Goal: Task Accomplishment & Management: Complete application form

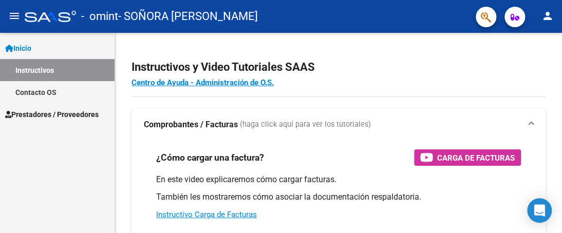
drag, startPoint x: 502, startPoint y: 3, endPoint x: 64, endPoint y: 154, distance: 462.8
click at [64, 154] on div "Inicio Instructivos Contacto OS Prestadores / Proveedores Facturas - Listado/Ca…" at bounding box center [57, 133] width 115 height 200
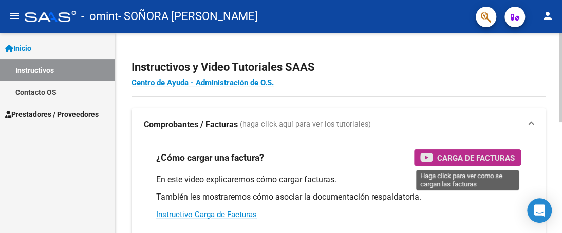
click at [477, 159] on span "Carga de Facturas" at bounding box center [476, 158] width 78 height 13
click at [441, 159] on span "Carga de Facturas" at bounding box center [476, 158] width 78 height 13
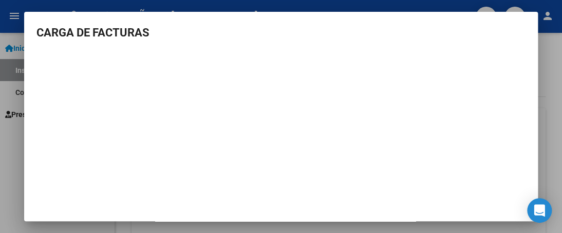
click at [551, 84] on div at bounding box center [281, 116] width 562 height 233
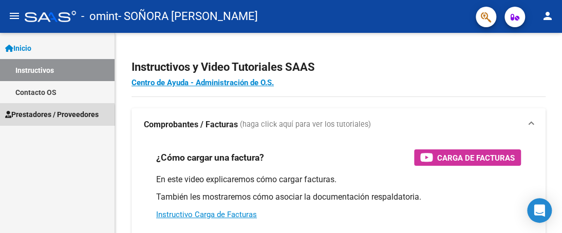
click at [53, 117] on span "Prestadores / Proveedores" at bounding box center [51, 114] width 93 height 11
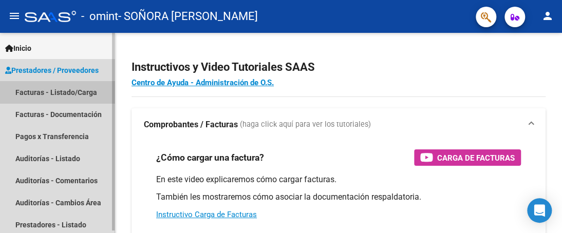
click at [59, 88] on link "Facturas - Listado/Carga" at bounding box center [57, 92] width 115 height 22
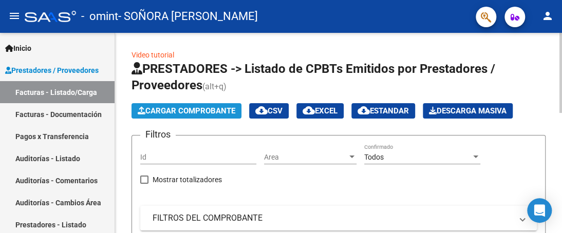
click at [198, 108] on span "Cargar Comprobante" at bounding box center [187, 110] width 98 height 9
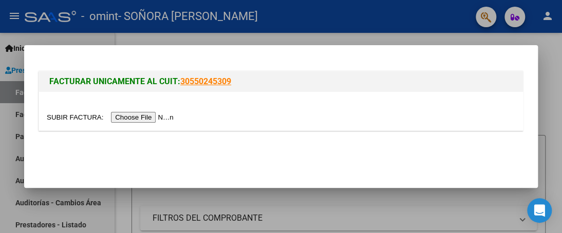
click at [160, 118] on input "file" at bounding box center [112, 117] width 130 height 11
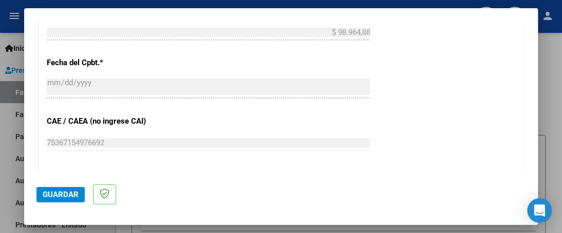
scroll to position [619, 0]
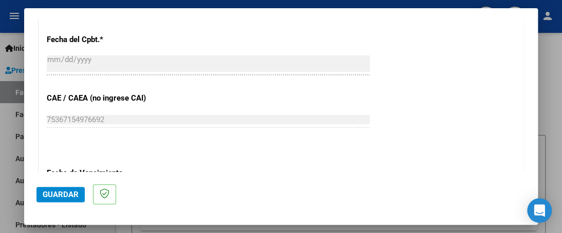
drag, startPoint x: 538, startPoint y: 123, endPoint x: 537, endPoint y: 135, distance: 12.4
click at [537, 135] on div "COMPROBANTE VER COMPROBANTE El comprobante fue leído exitosamente. DATOS DEL CO…" at bounding box center [281, 116] width 562 height 233
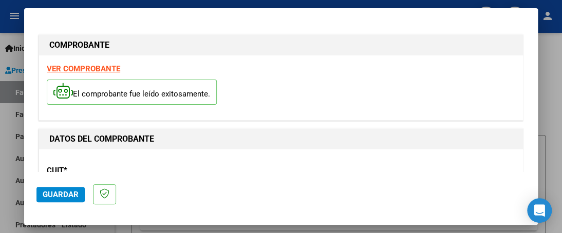
scroll to position [67, 0]
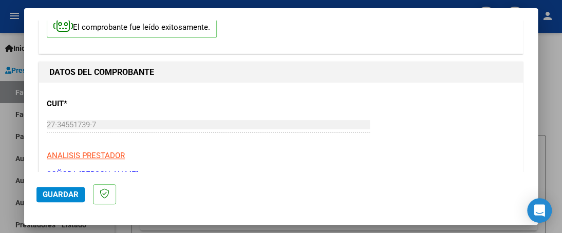
click at [314, 143] on div "CUIT * 27-34551739-7 Ingresar CUIT ANALISIS PRESTADOR SOÑORA [PERSON_NAME]" at bounding box center [281, 135] width 468 height 90
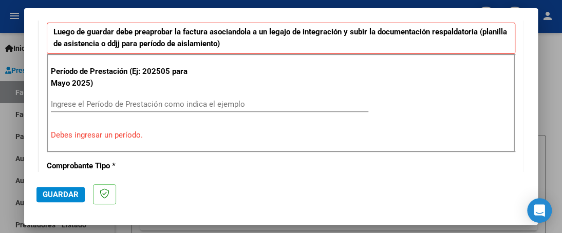
scroll to position [299, 0]
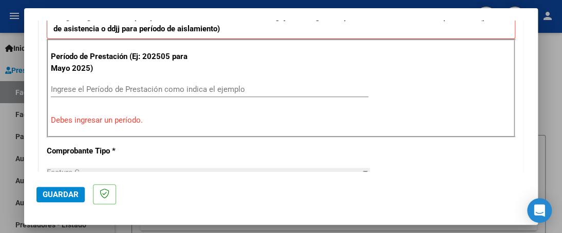
click at [155, 87] on input "Ingrese el Período de Prestación como indica el ejemplo" at bounding box center [209, 89] width 317 height 9
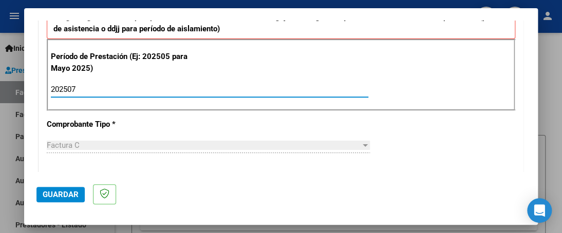
type input "202507"
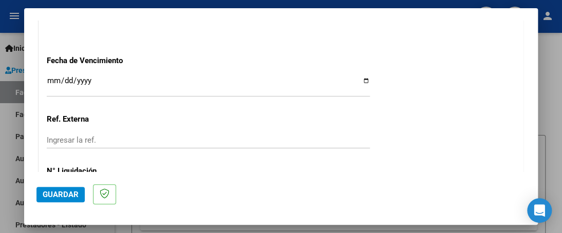
scroll to position [713, 0]
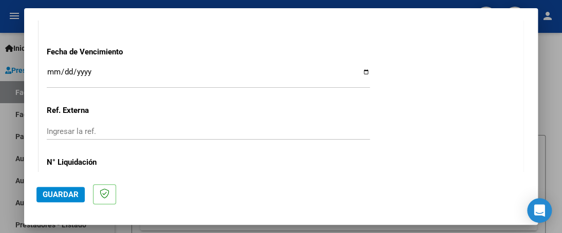
click at [64, 191] on span "Guardar" at bounding box center [61, 194] width 36 height 9
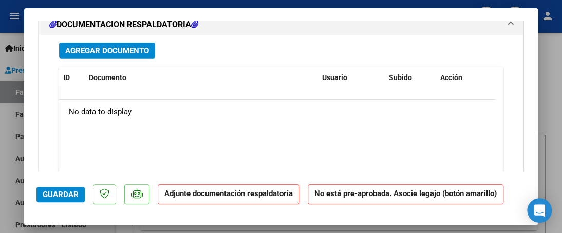
scroll to position [1007, 0]
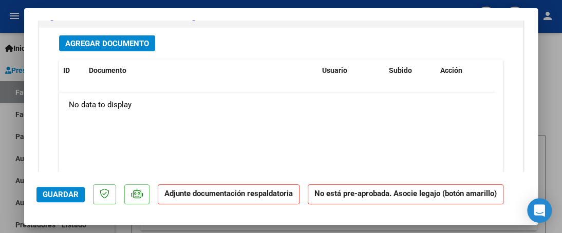
click at [131, 40] on span "Agregar Documento" at bounding box center [107, 43] width 84 height 9
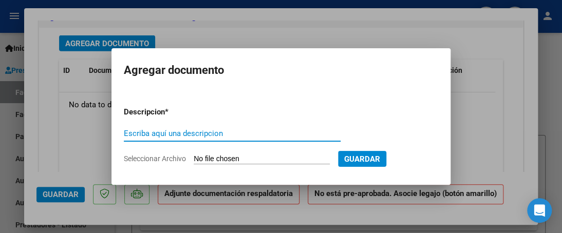
click at [175, 158] on span "Seleccionar Archivo" at bounding box center [155, 159] width 62 height 8
click at [194, 158] on input "Seleccionar Archivo" at bounding box center [262, 160] width 136 height 10
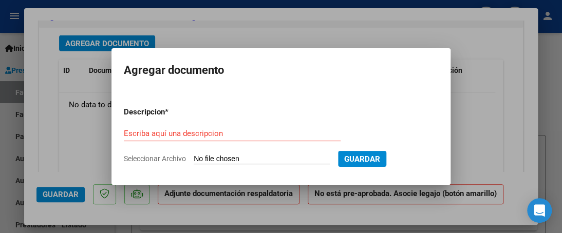
type input "C:\fakepath\PLANILLA DE ASISTENCIA_27345517397_011_00004_00001132.pdf"
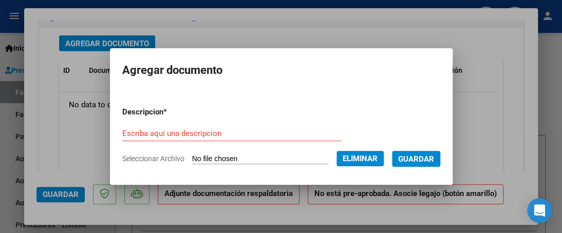
click at [191, 135] on input "Escriba aquí una descripcion" at bounding box center [231, 133] width 219 height 9
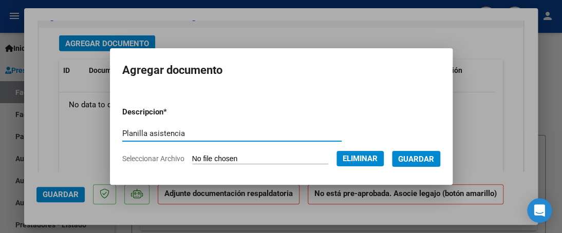
type input "Planilla asistencia"
click at [414, 161] on span "Guardar" at bounding box center [416, 159] width 36 height 9
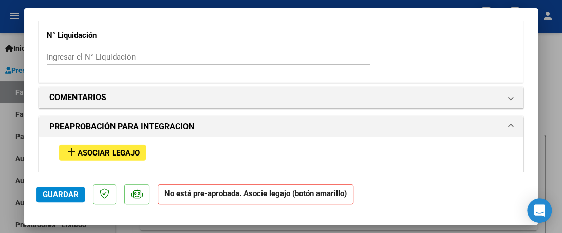
scroll to position [852, 0]
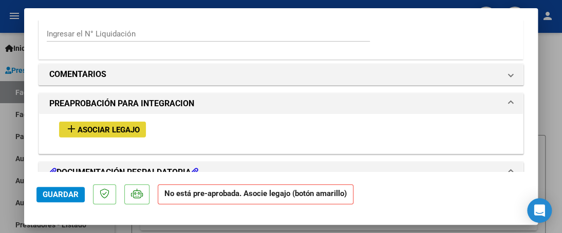
click at [121, 125] on span "Asociar Legajo" at bounding box center [109, 129] width 62 height 9
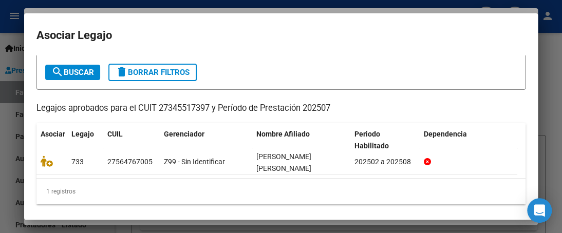
scroll to position [55, 0]
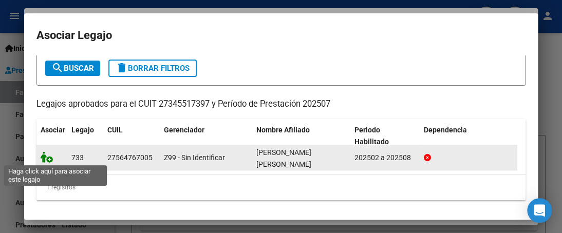
click at [49, 159] on icon at bounding box center [47, 157] width 12 height 11
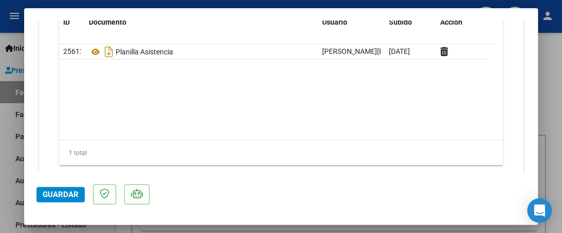
scroll to position [1238, 0]
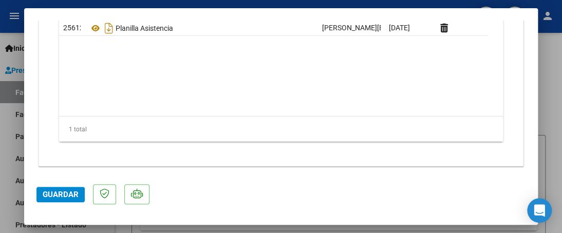
click at [43, 197] on span "Guardar" at bounding box center [61, 194] width 36 height 9
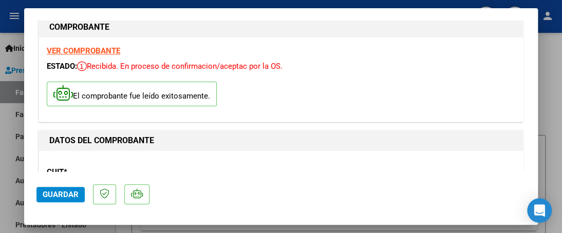
scroll to position [0, 0]
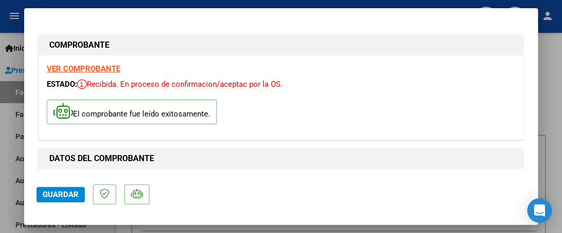
click at [561, 63] on div at bounding box center [281, 116] width 562 height 233
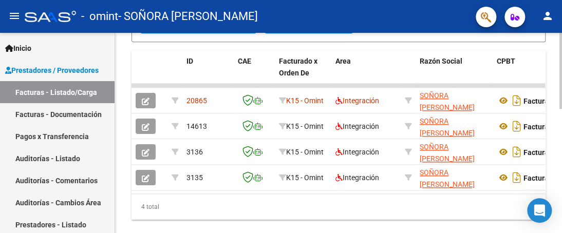
scroll to position [303, 0]
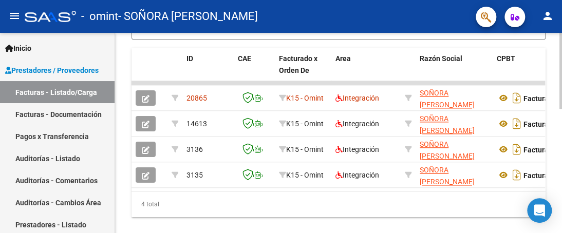
click at [561, 182] on div at bounding box center [560, 188] width 3 height 76
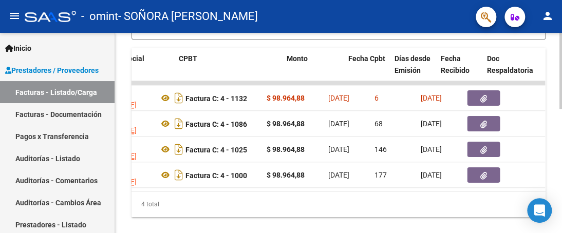
scroll to position [0, 0]
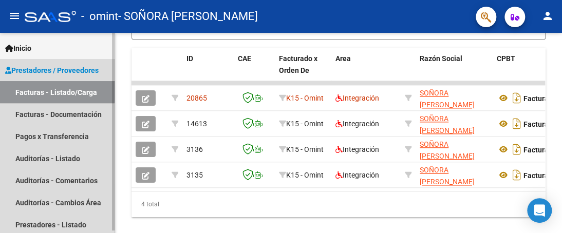
click at [41, 88] on link "Facturas - Listado/Carga" at bounding box center [57, 92] width 115 height 22
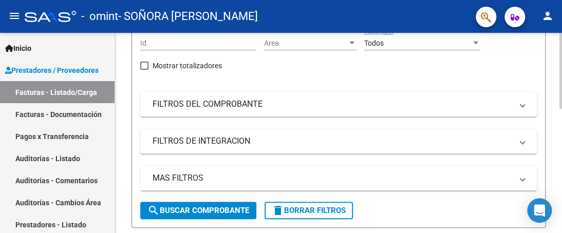
click at [559, 100] on div at bounding box center [560, 115] width 3 height 76
